Goal: Browse casually

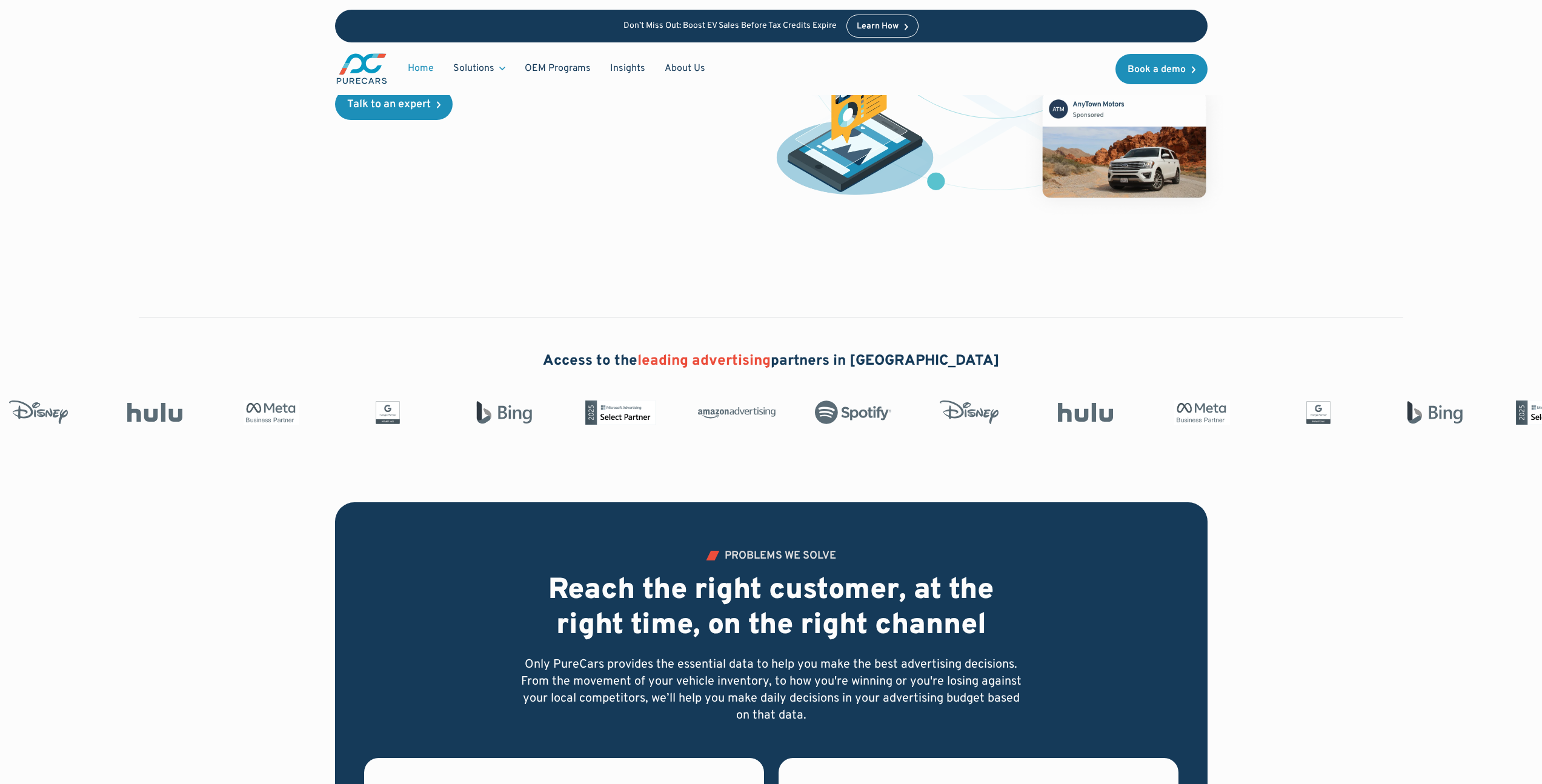
scroll to position [429, 0]
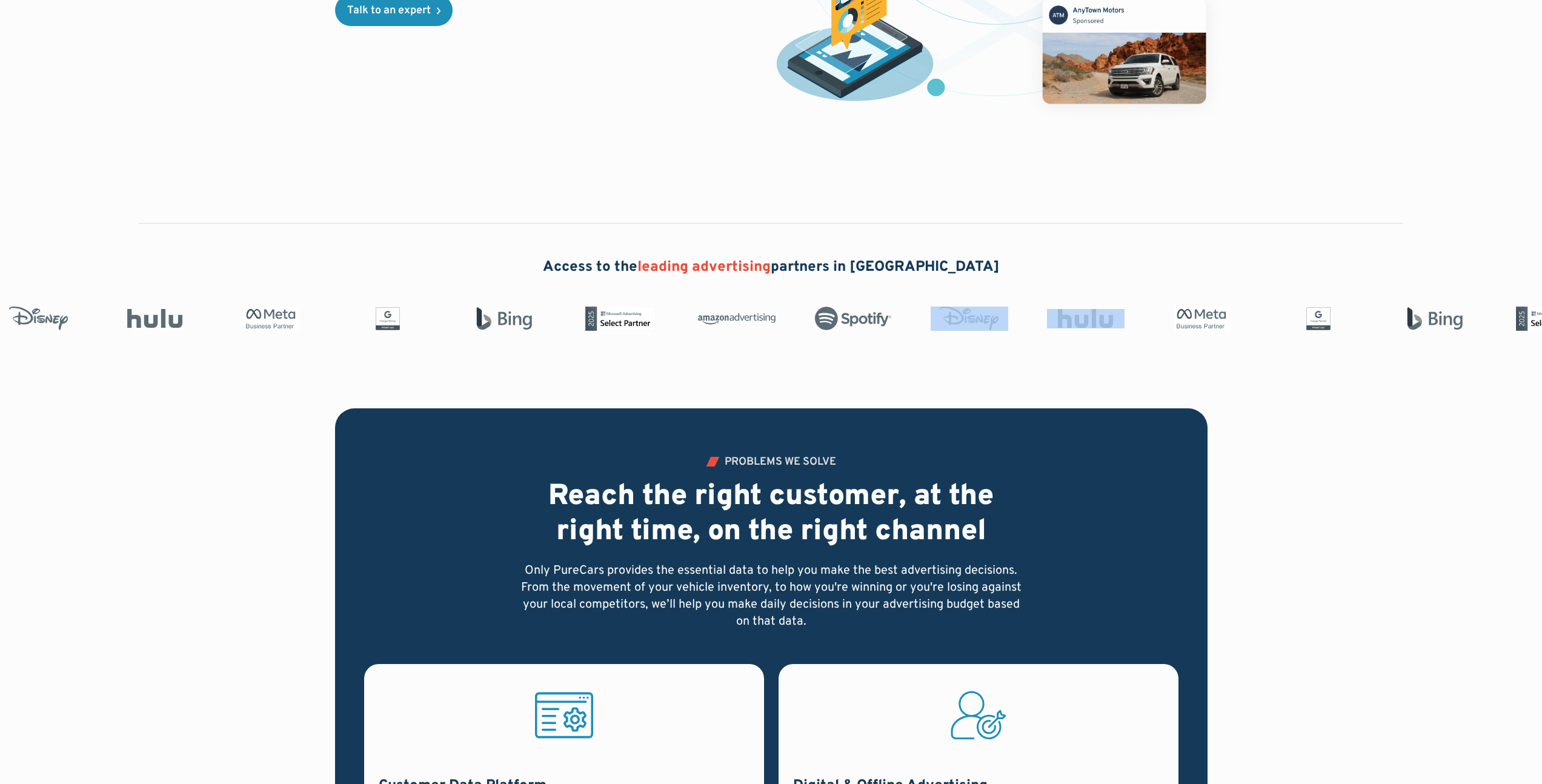
drag, startPoint x: 591, startPoint y: 322, endPoint x: 468, endPoint y: 319, distance: 123.0
click at [931, 319] on div at bounding box center [1377, 318] width 892 height 24
click at [596, 339] on div at bounding box center [771, 345] width 1542 height 29
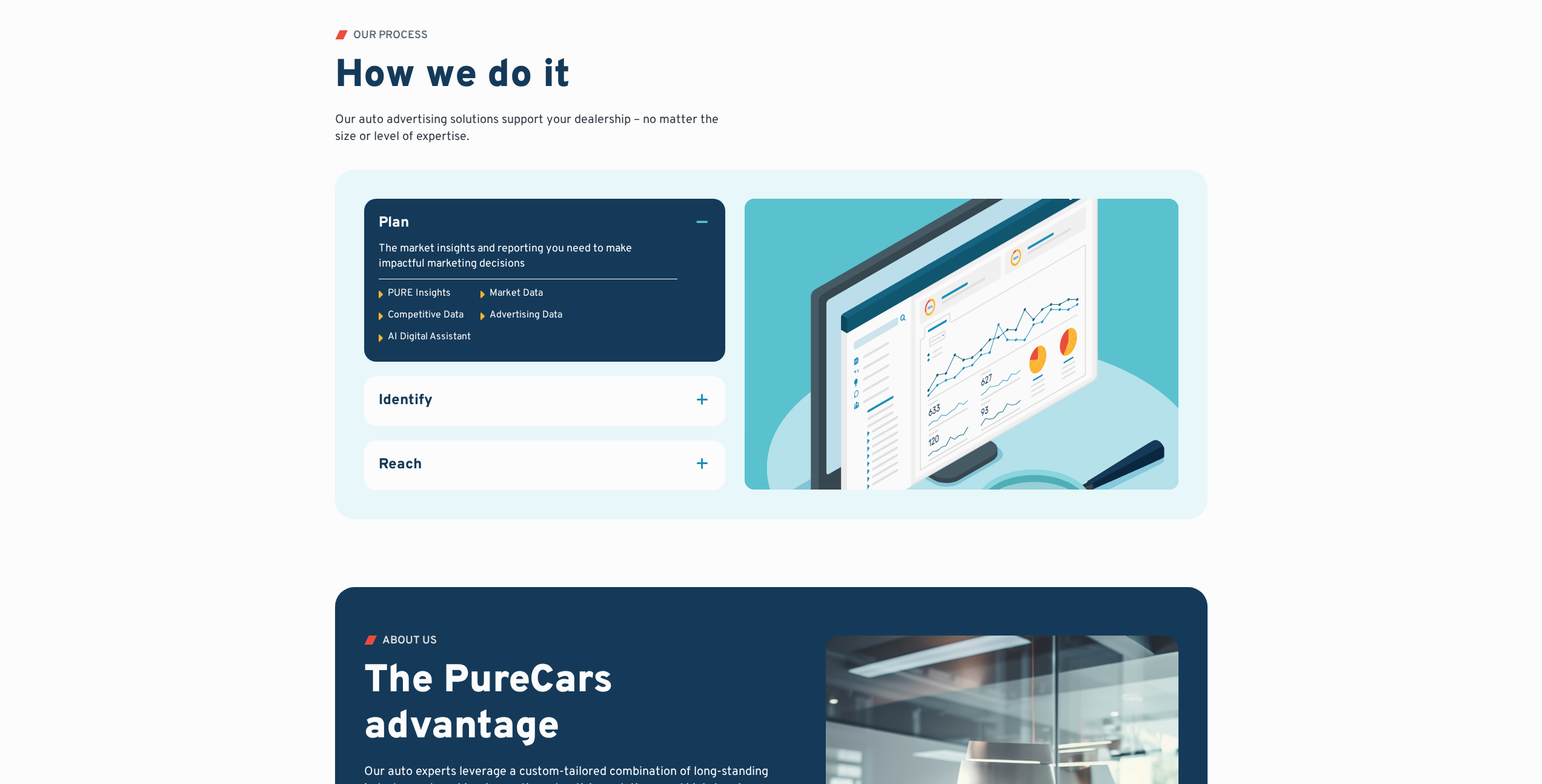
scroll to position [1418, 0]
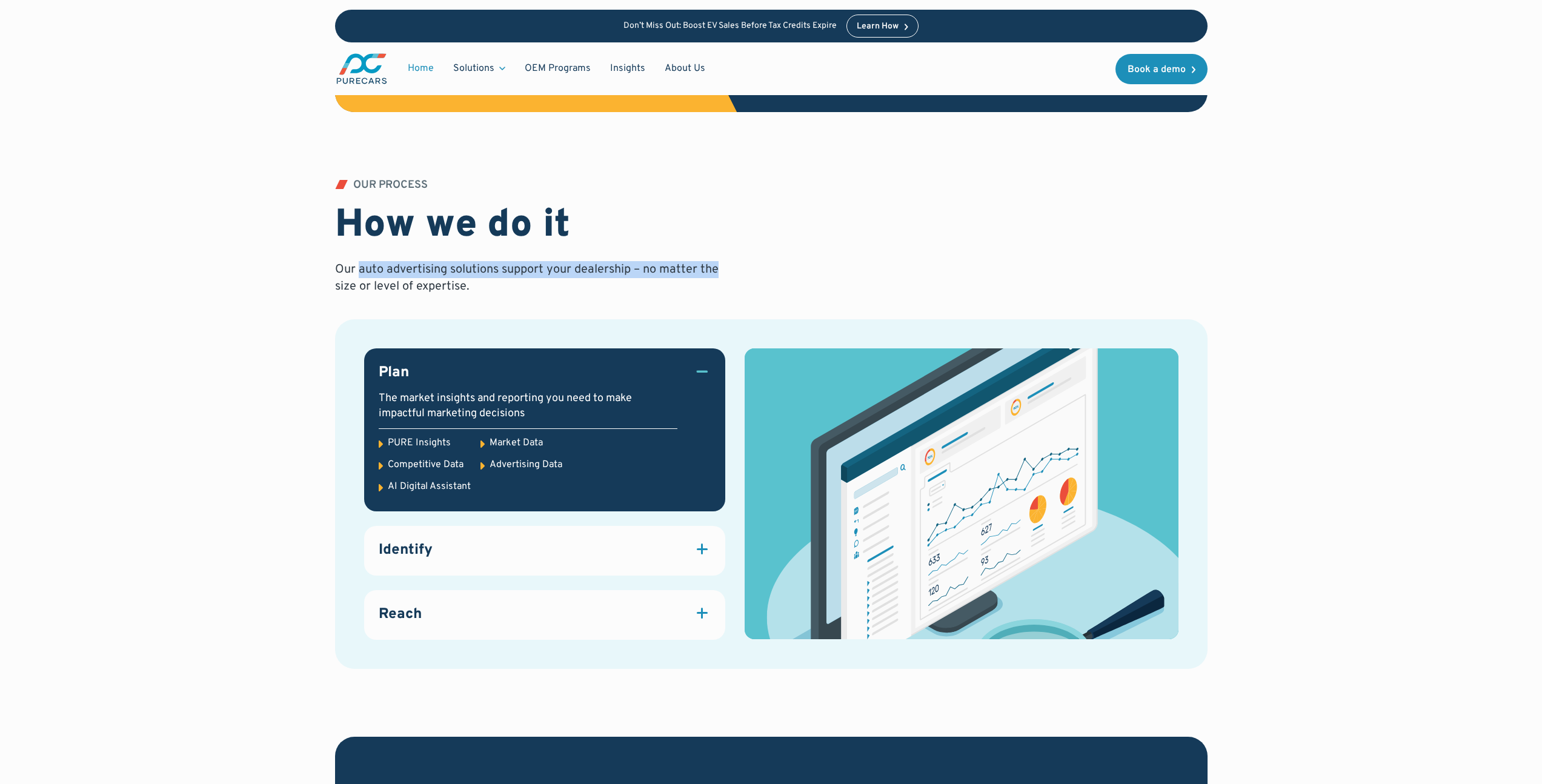
drag, startPoint x: 357, startPoint y: 270, endPoint x: 721, endPoint y: 276, distance: 364.0
click at [721, 276] on p "Our auto advertising solutions support your dealership – no matter the size or …" at bounding box center [529, 278] width 388 height 34
click at [703, 289] on p "Our auto advertising solutions support your dealership – no matter the size or …" at bounding box center [529, 278] width 388 height 34
drag, startPoint x: 366, startPoint y: 286, endPoint x: 481, endPoint y: 287, distance: 115.0
click at [481, 287] on p "Our auto advertising solutions support your dealership – no matter the size or …" at bounding box center [529, 278] width 388 height 34
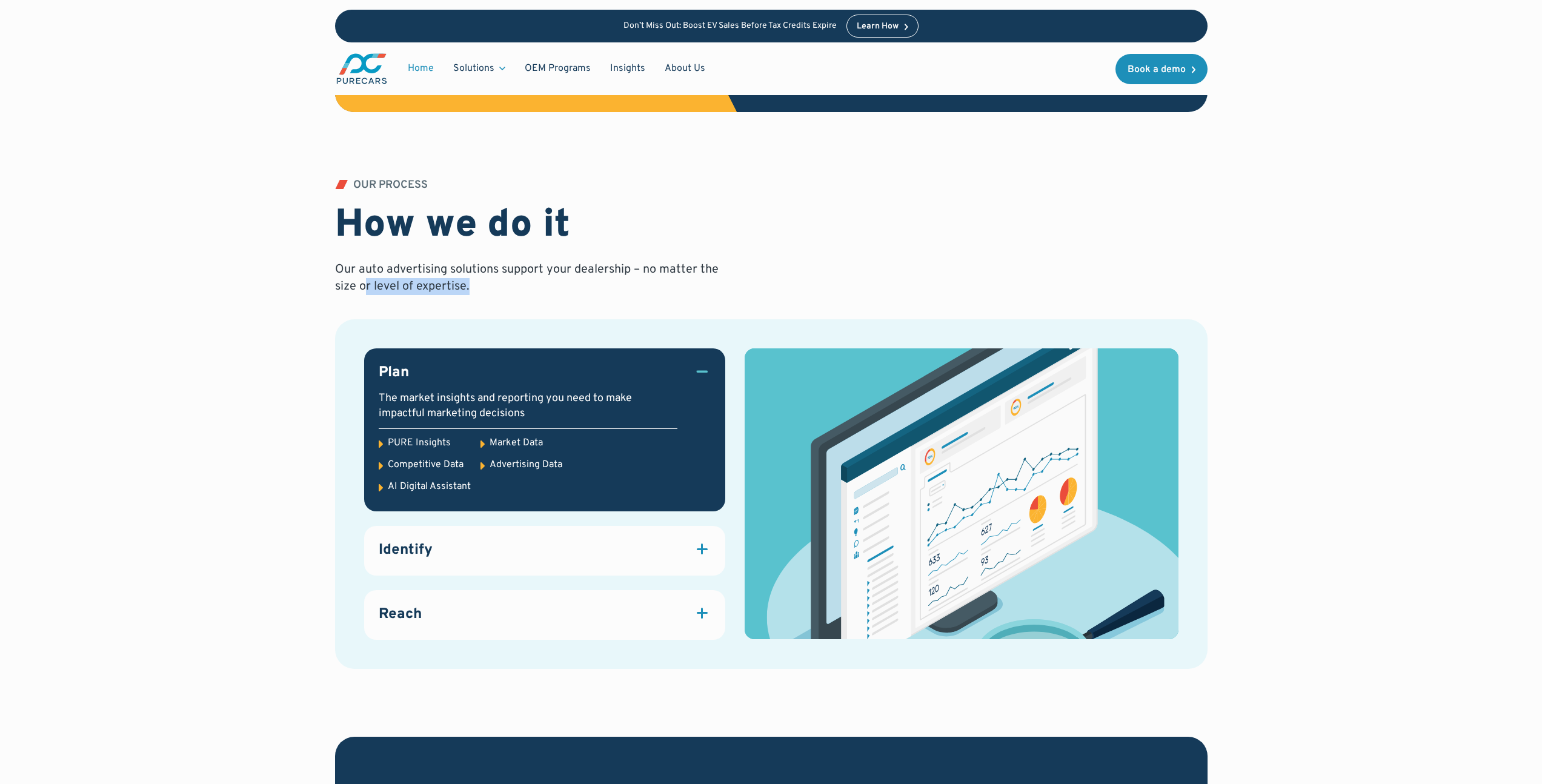
click at [481, 287] on p "Our auto advertising solutions support your dealership – no matter the size or …" at bounding box center [529, 278] width 388 height 34
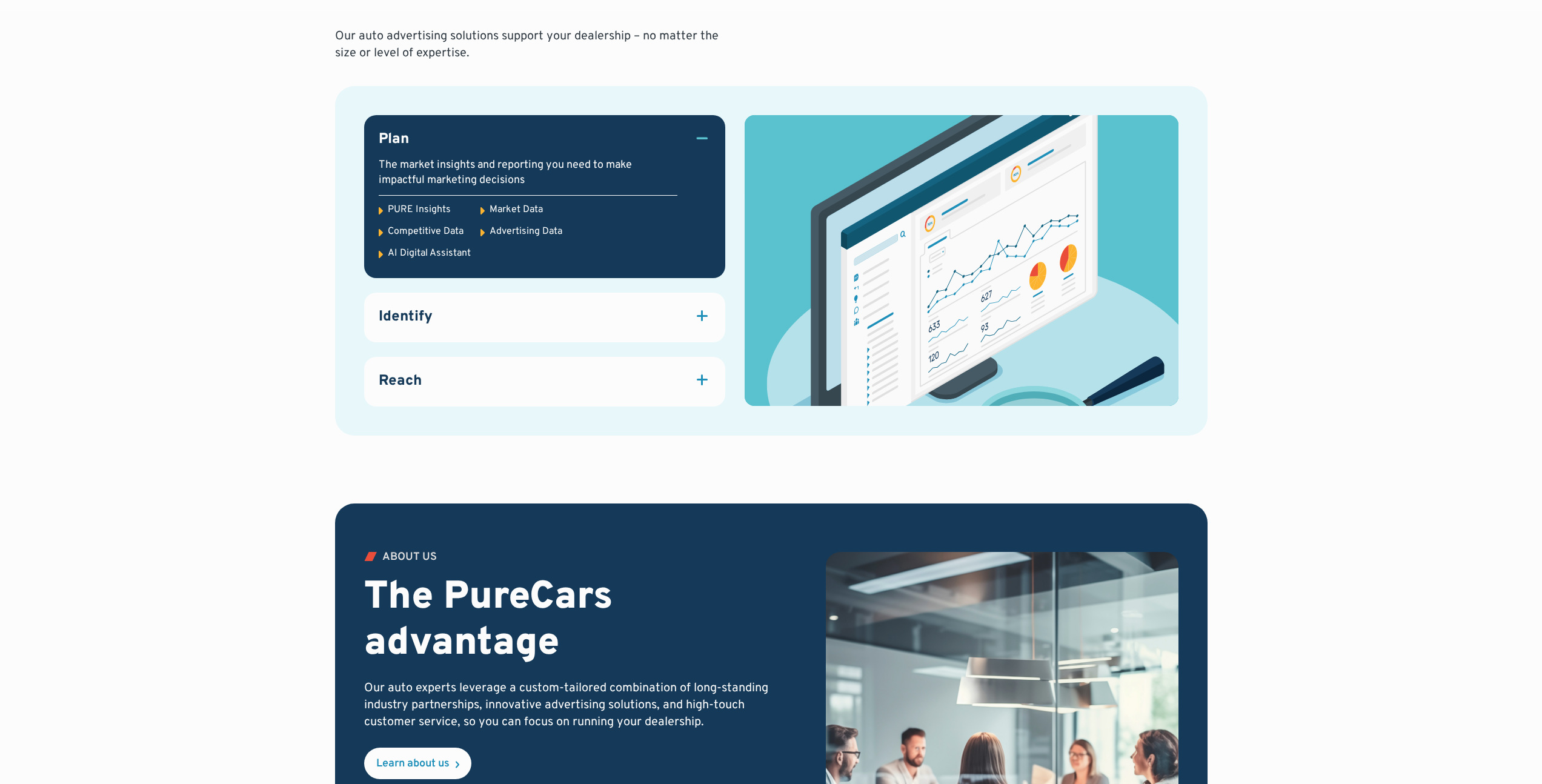
scroll to position [1742, 0]
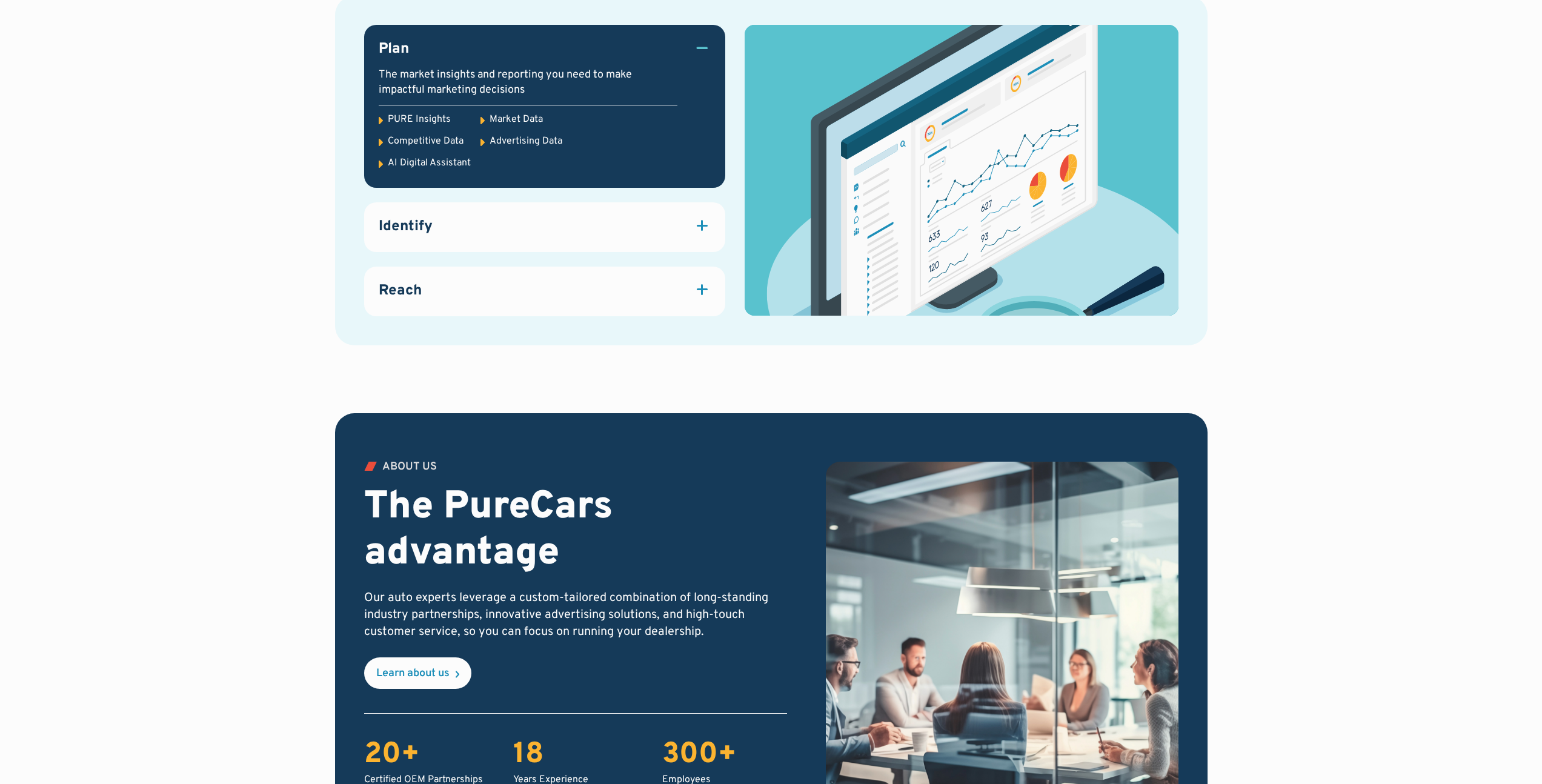
click at [696, 229] on div at bounding box center [702, 225] width 17 height 17
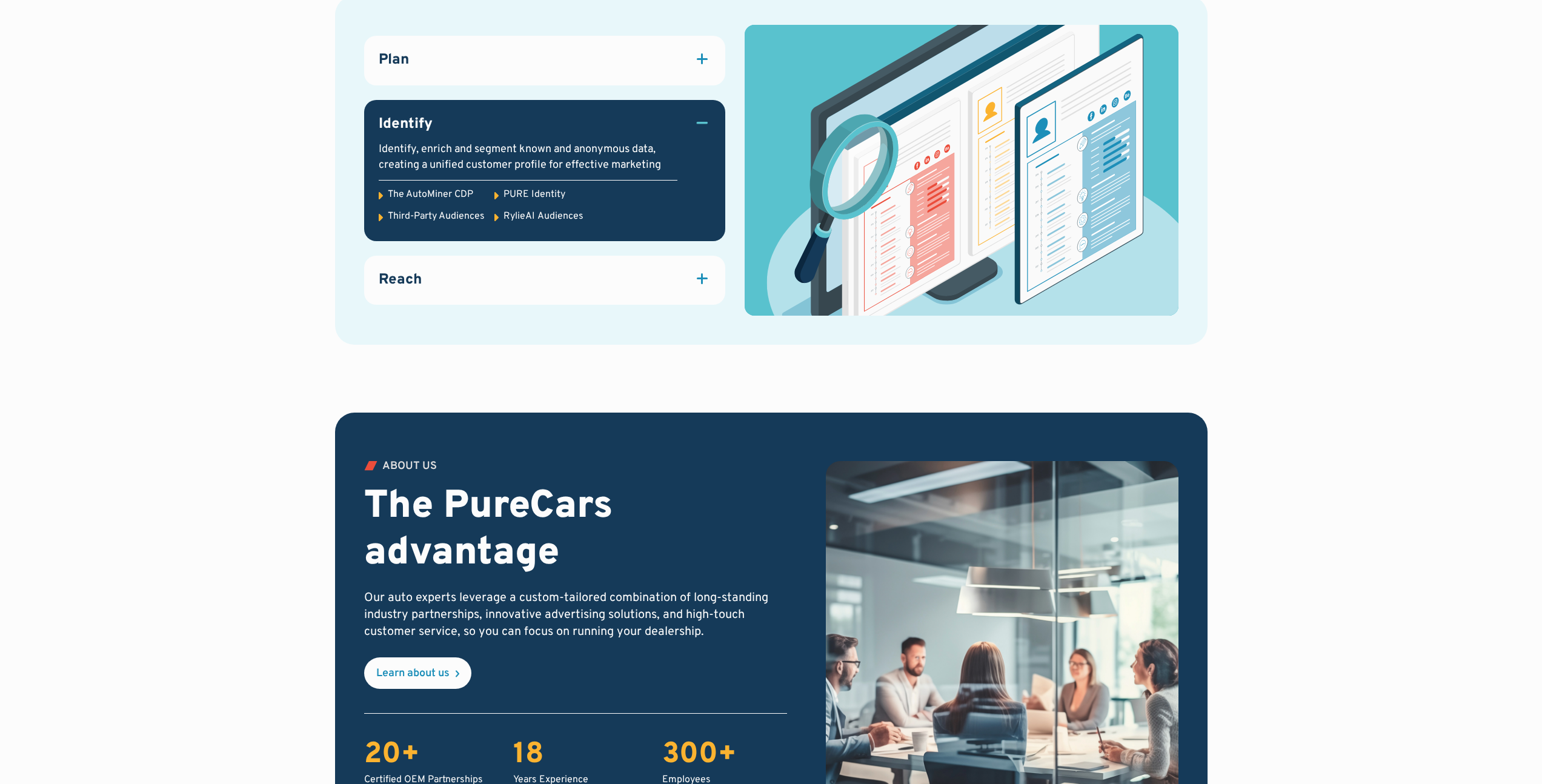
click at [703, 276] on div at bounding box center [702, 278] width 17 height 17
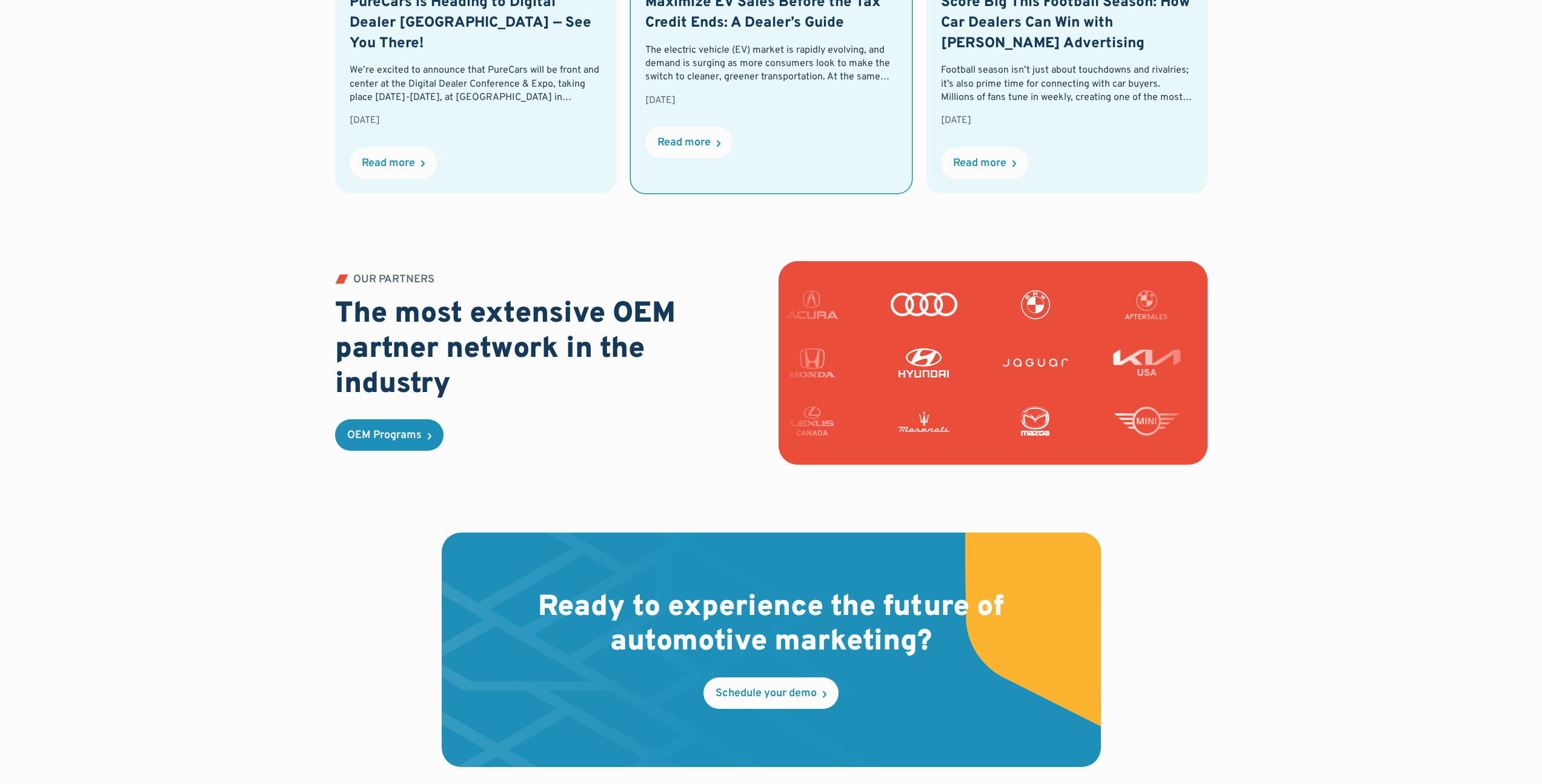
scroll to position [2750, 0]
